Goal: Transaction & Acquisition: Download file/media

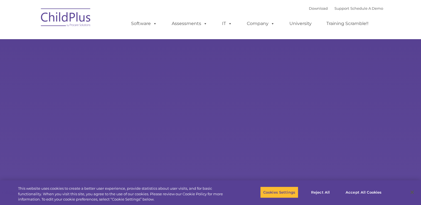
select select "MEDIUM"
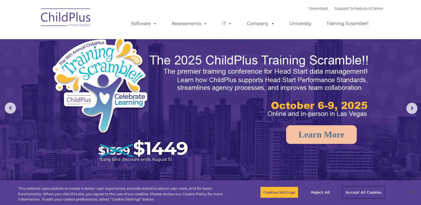
click at [361, 193] on button "Accept All Cookies" at bounding box center [364, 193] width 42 height 12
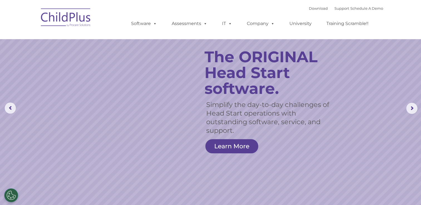
click at [58, 14] on img at bounding box center [66, 18] width 56 height 28
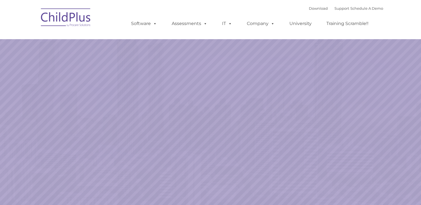
select select "MEDIUM"
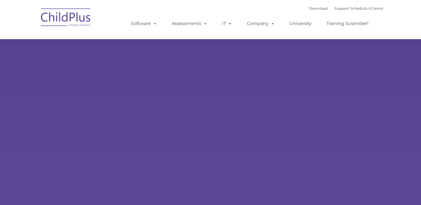
type input ""
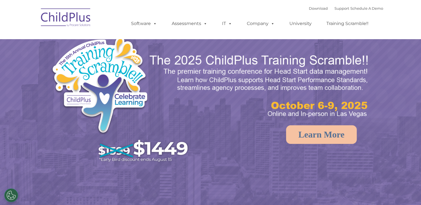
select select "MEDIUM"
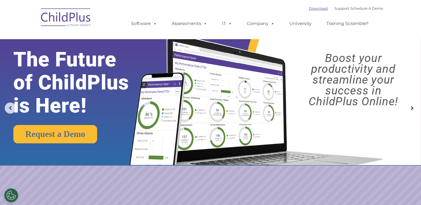
click at [309, 10] on link "Download" at bounding box center [318, 8] width 19 height 4
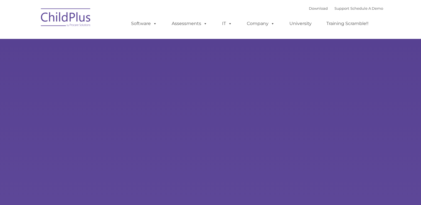
type input ""
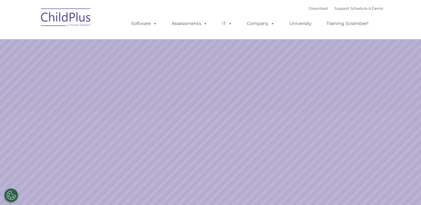
select select "MEDIUM"
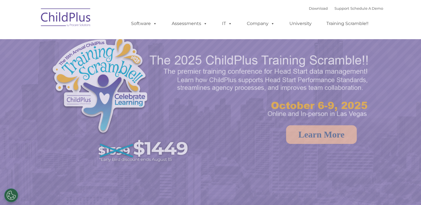
select select "MEDIUM"
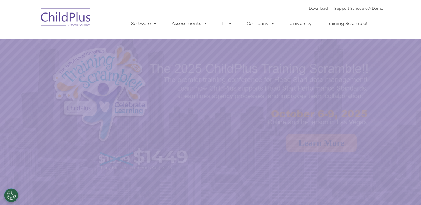
select select "MEDIUM"
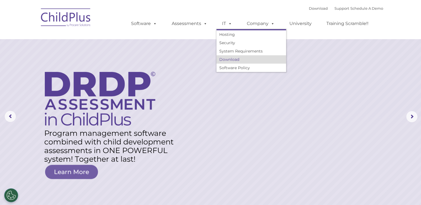
click at [233, 61] on link "Download" at bounding box center [252, 59] width 70 height 8
